Goal: Communication & Community: Share content

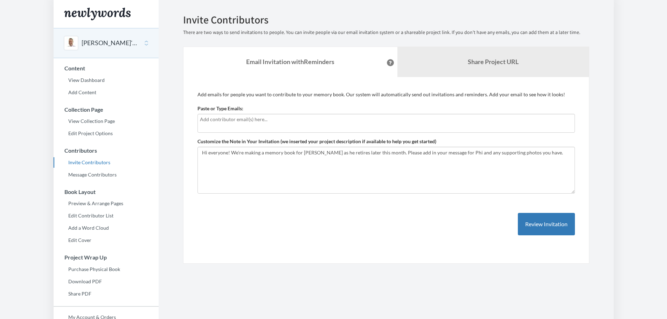
click at [292, 119] on input "text" at bounding box center [386, 120] width 372 height 8
click at [243, 122] on input "text" at bounding box center [386, 120] width 372 height 8
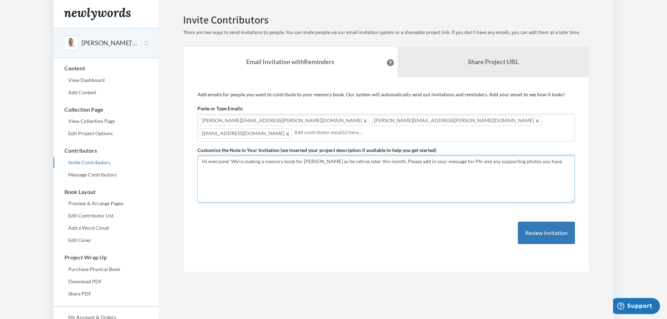
click at [312, 158] on textarea "Hi everyone! We're making a memory book for [PERSON_NAME] as he retires later t…" at bounding box center [385, 178] width 377 height 47
drag, startPoint x: 529, startPoint y: 148, endPoint x: 375, endPoint y: 149, distance: 154.0
click at [375, 155] on textarea "Hi everyone! We're making a memory book for [PERSON_NAME] as he retires later t…" at bounding box center [385, 178] width 377 height 47
click at [447, 155] on textarea "Hi everyone! We're making a memory book for [PERSON_NAME] as he retires later t…" at bounding box center [385, 178] width 377 height 47
click at [533, 155] on textarea "Hi everyone! We're making a memory book for [PERSON_NAME] as he retires later t…" at bounding box center [385, 178] width 377 height 47
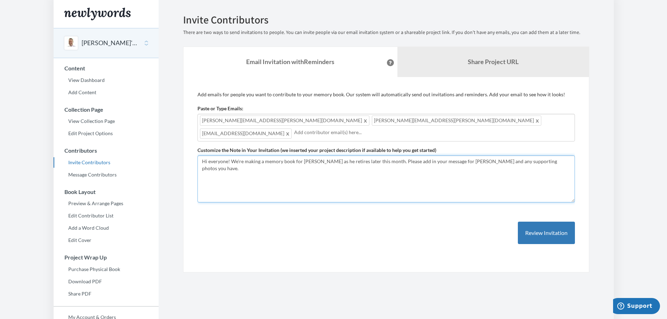
click at [374, 155] on textarea "Hi everyone! We're making a memory book for [PERSON_NAME] as he retires later t…" at bounding box center [385, 178] width 377 height 47
click at [375, 162] on textarea "Hi everyone! We're making a memory book for [PERSON_NAME] as he retires later t…" at bounding box center [385, 178] width 377 height 47
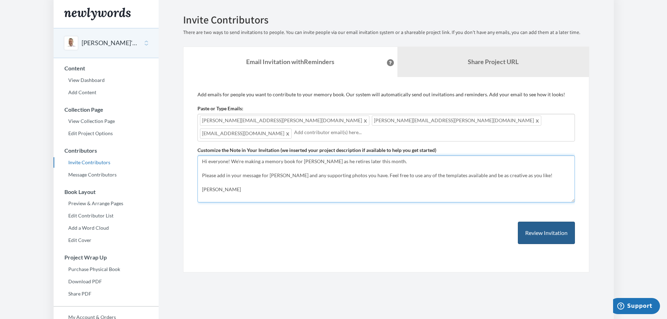
type textarea "Hi everyone! We're making a memory book for [PERSON_NAME] as he retires later t…"
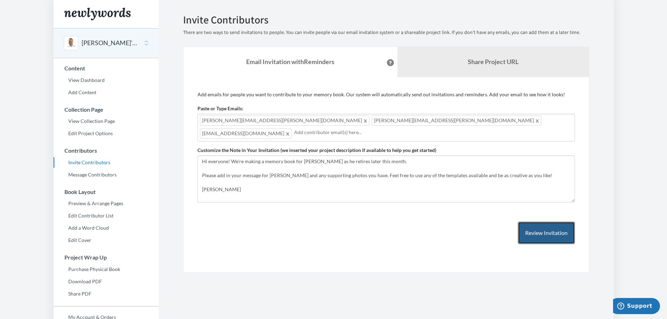
click at [554, 222] on button "Review Invitation" at bounding box center [546, 233] width 57 height 23
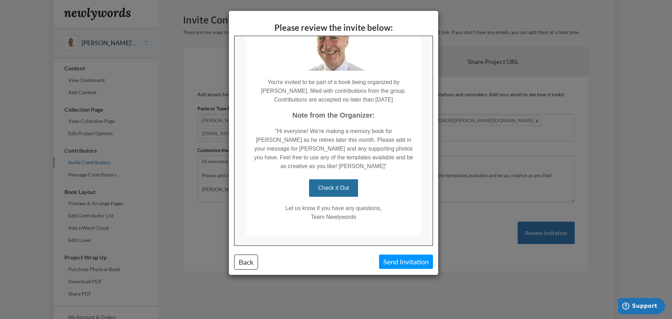
scroll to position [70, 0]
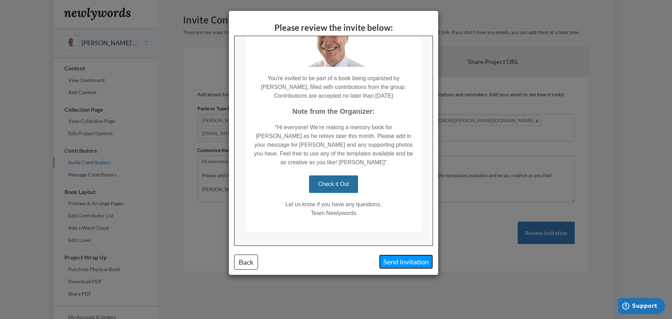
click at [398, 263] on button "Send Invitation" at bounding box center [406, 261] width 54 height 14
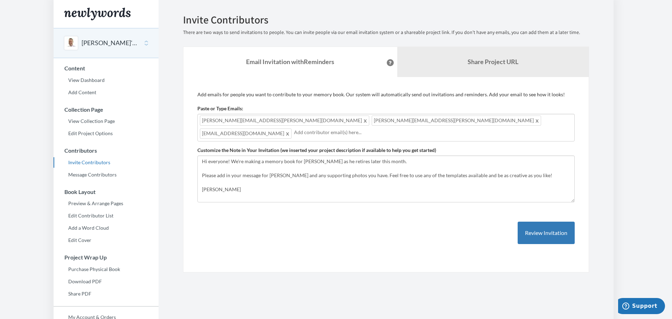
scroll to position [0, 0]
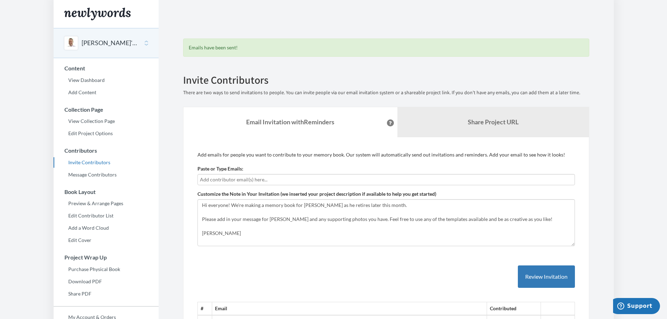
click at [250, 182] on input "text" at bounding box center [386, 180] width 372 height 8
type input "[DOMAIN_NAME][EMAIL_ADDRESS][DOMAIN_NAME]"
click at [539, 281] on button "Review Invitation" at bounding box center [546, 276] width 57 height 23
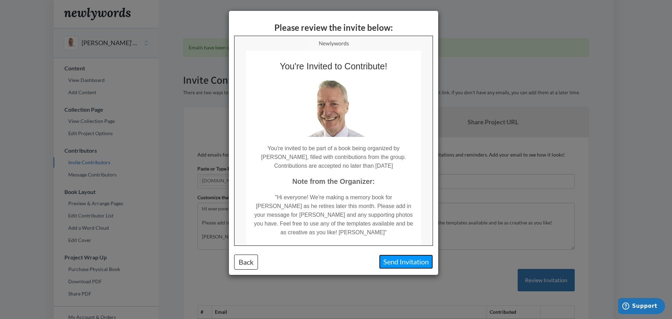
click at [417, 263] on button "Send Invitation" at bounding box center [406, 261] width 54 height 14
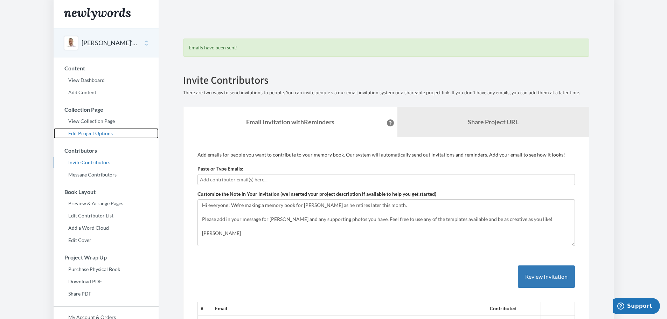
click at [91, 133] on link "Edit Project Options" at bounding box center [106, 133] width 105 height 11
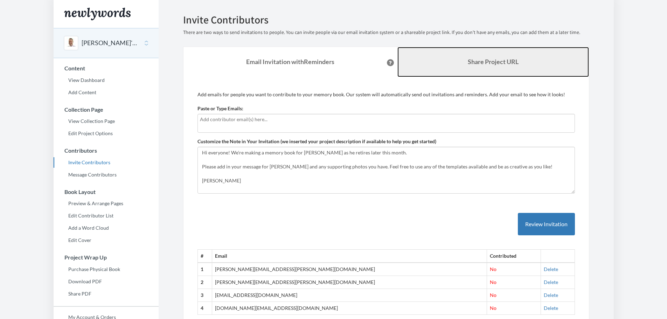
click at [477, 59] on b "Share Project URL" at bounding box center [493, 62] width 51 height 8
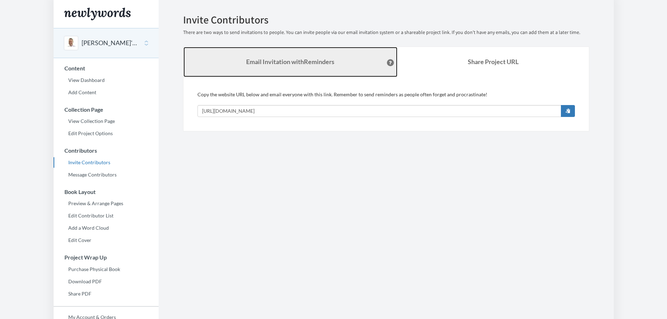
click at [288, 62] on strong "Email Invitation with Reminders" at bounding box center [290, 62] width 88 height 8
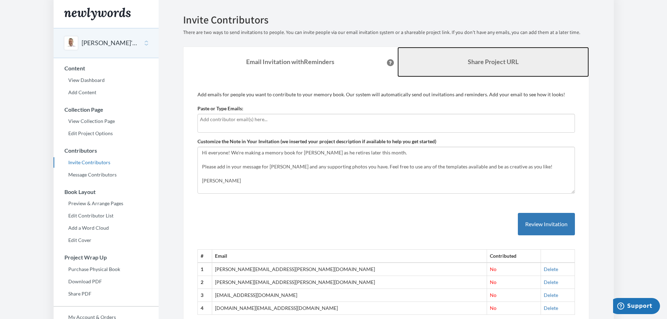
click at [474, 62] on b "Share Project URL" at bounding box center [493, 62] width 51 height 8
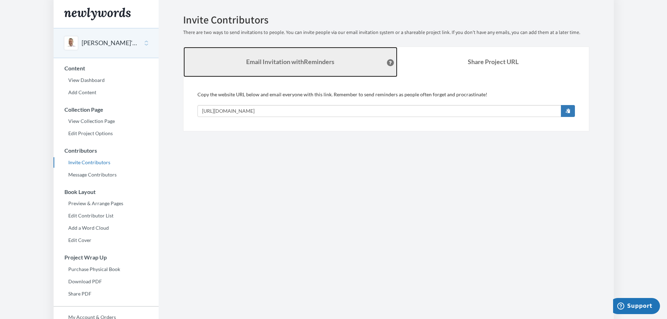
click at [309, 61] on strong "Email Invitation with Reminders" at bounding box center [290, 62] width 88 height 8
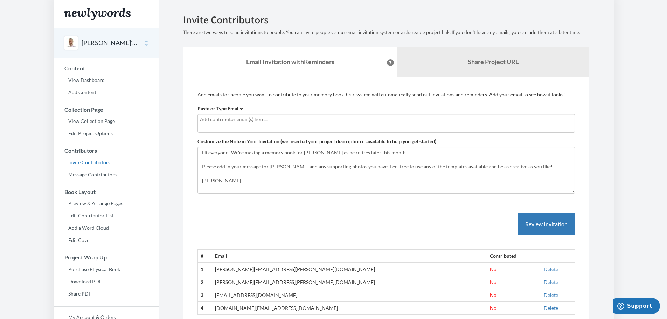
click at [298, 120] on input "text" at bounding box center [386, 120] width 372 height 8
type input "a"
click at [82, 204] on link "Preview & Arrange Pages" at bounding box center [106, 203] width 105 height 11
